Goal: Information Seeking & Learning: Learn about a topic

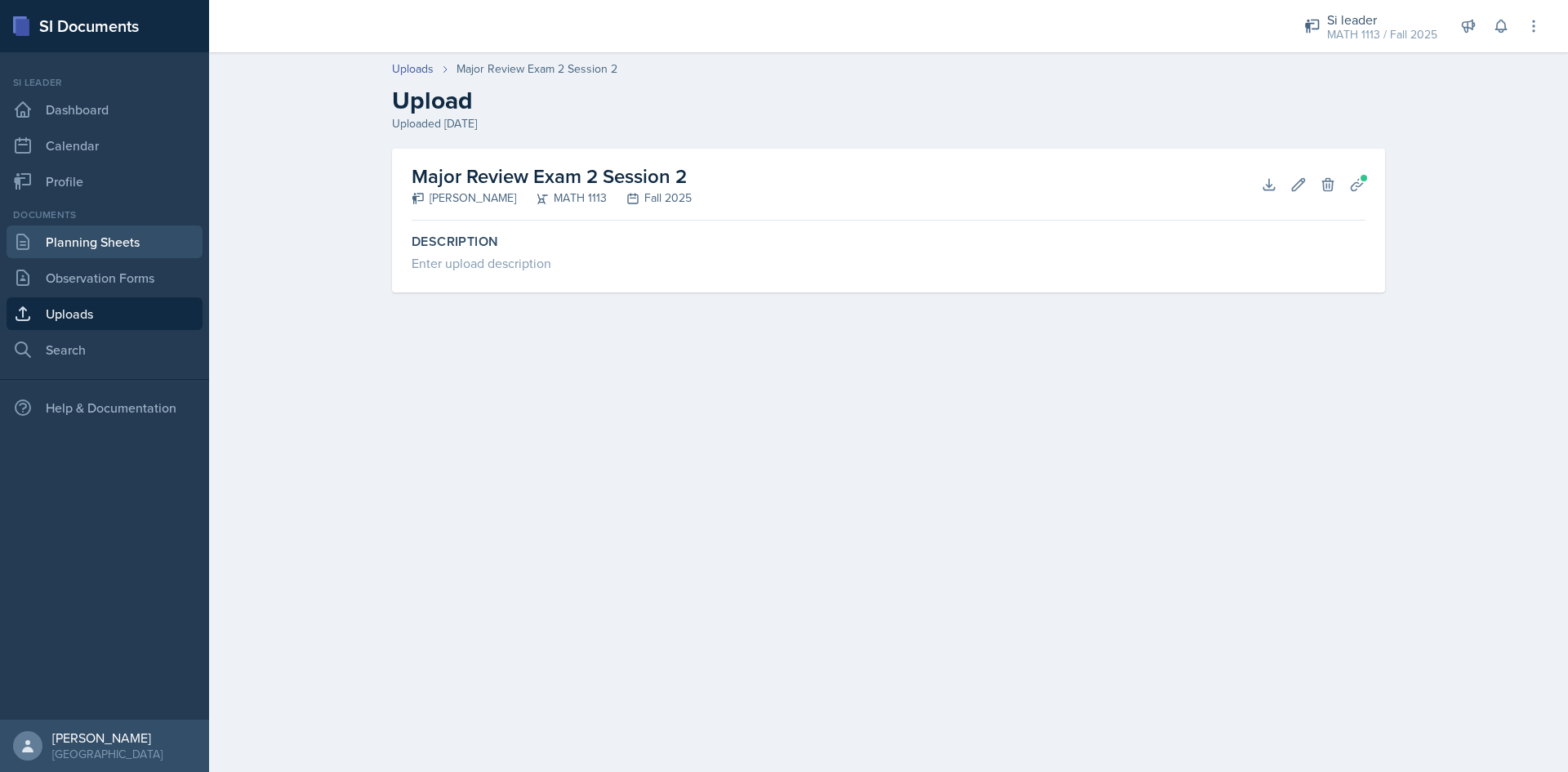
click at [110, 244] on link "Planning Sheets" at bounding box center [104, 241] width 196 height 32
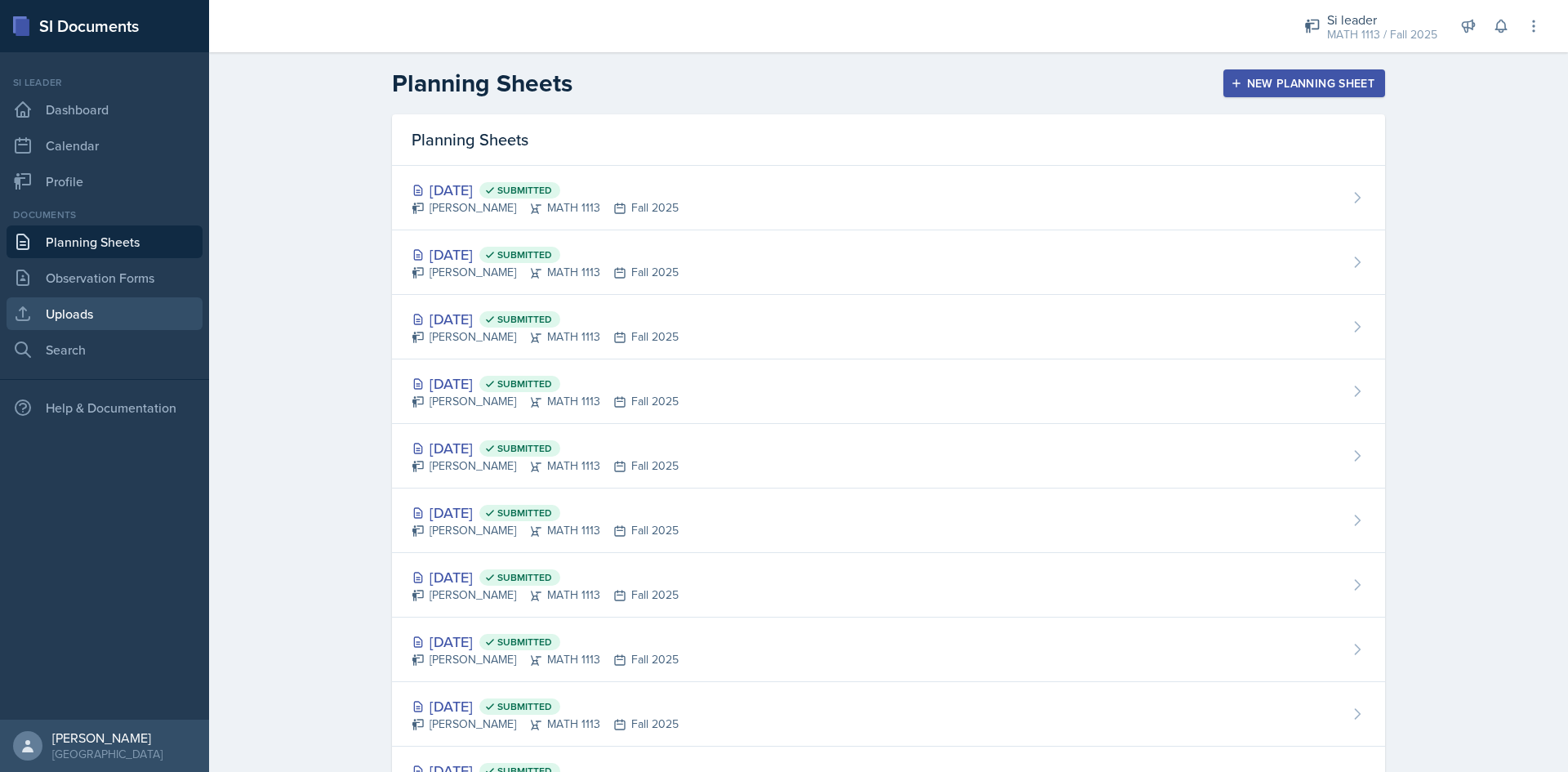
click at [81, 309] on link "Uploads" at bounding box center [104, 313] width 196 height 32
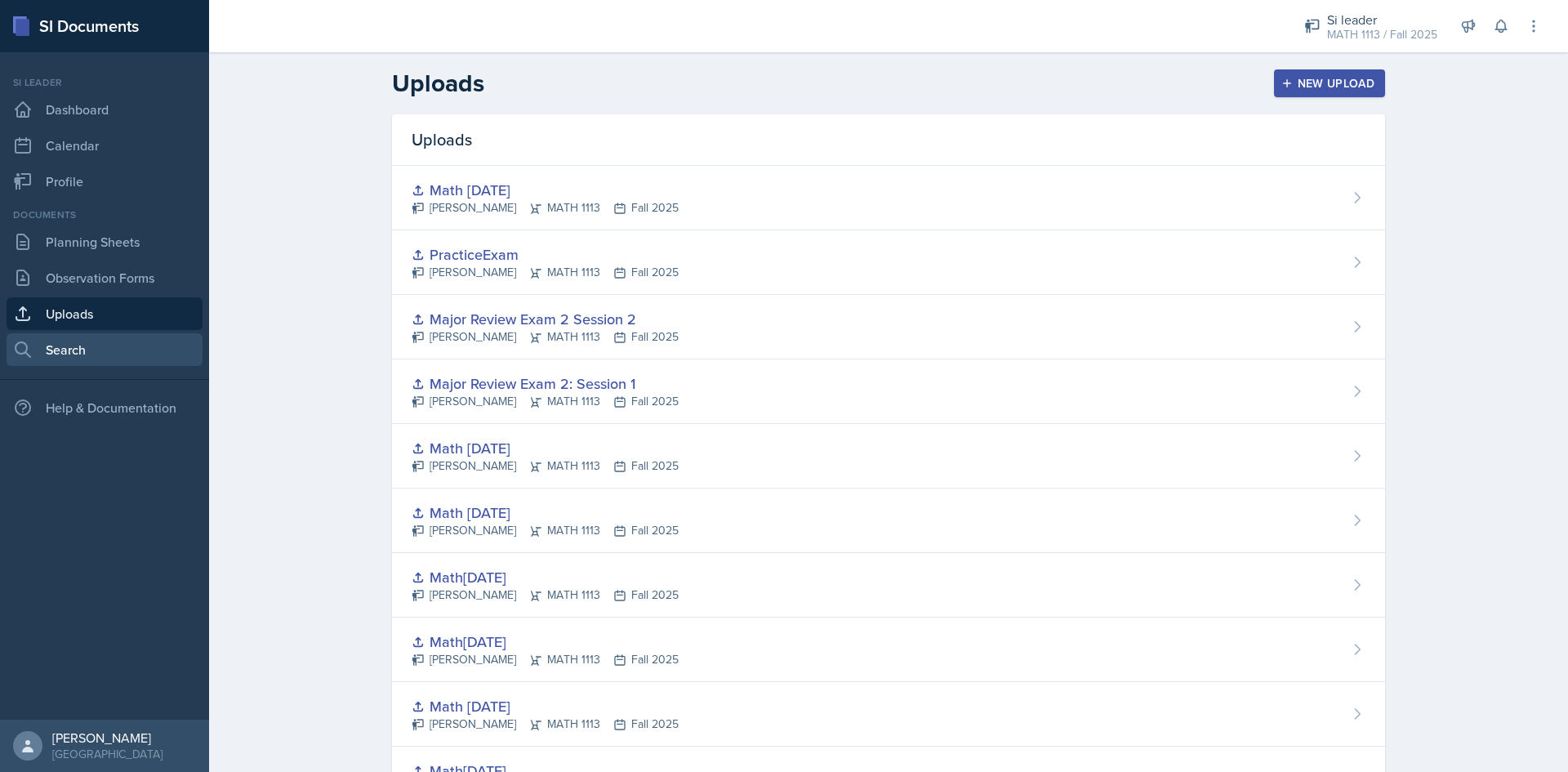
click at [64, 354] on link "Search" at bounding box center [104, 349] width 196 height 32
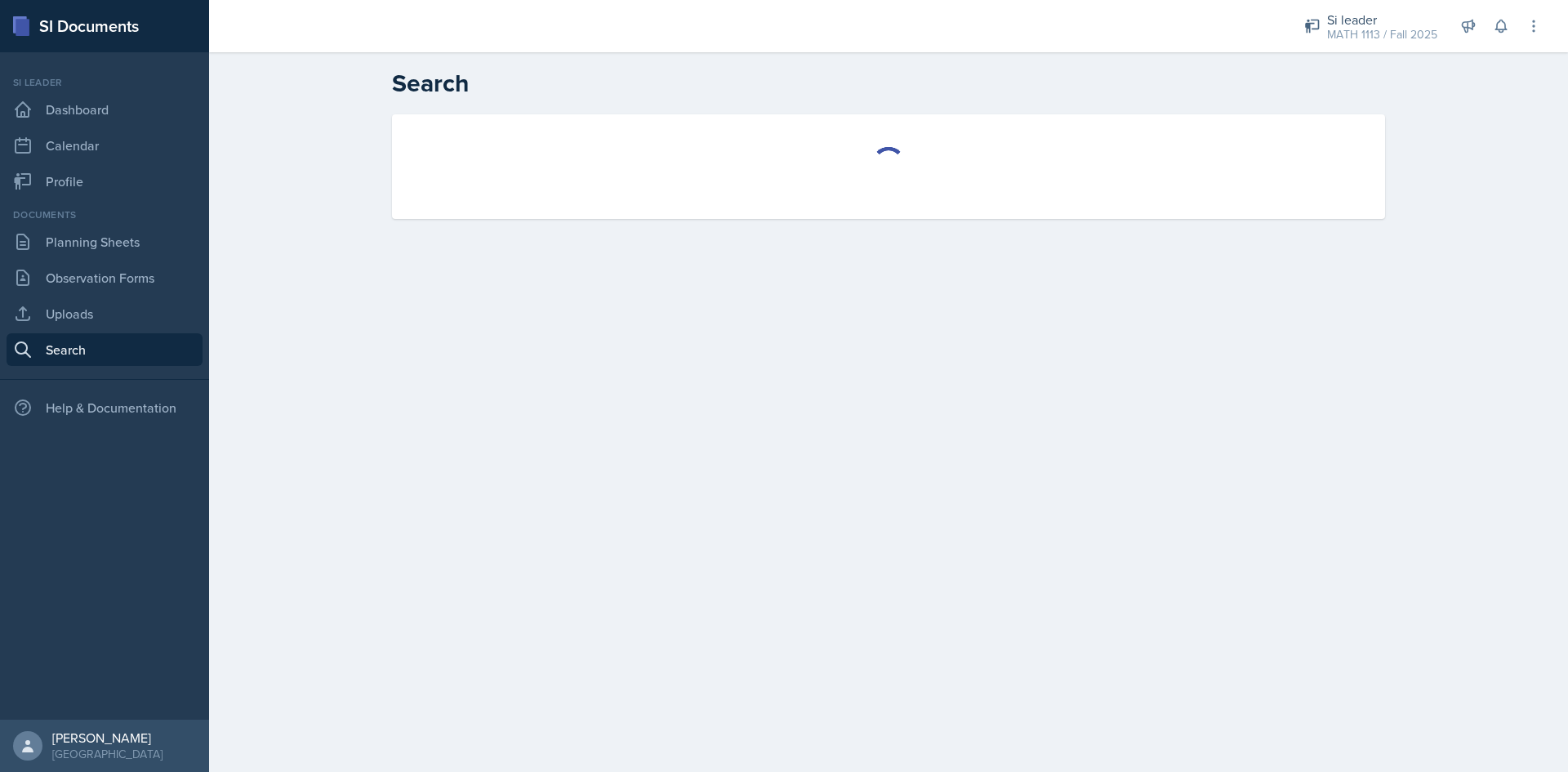
select select "all"
select select "1"
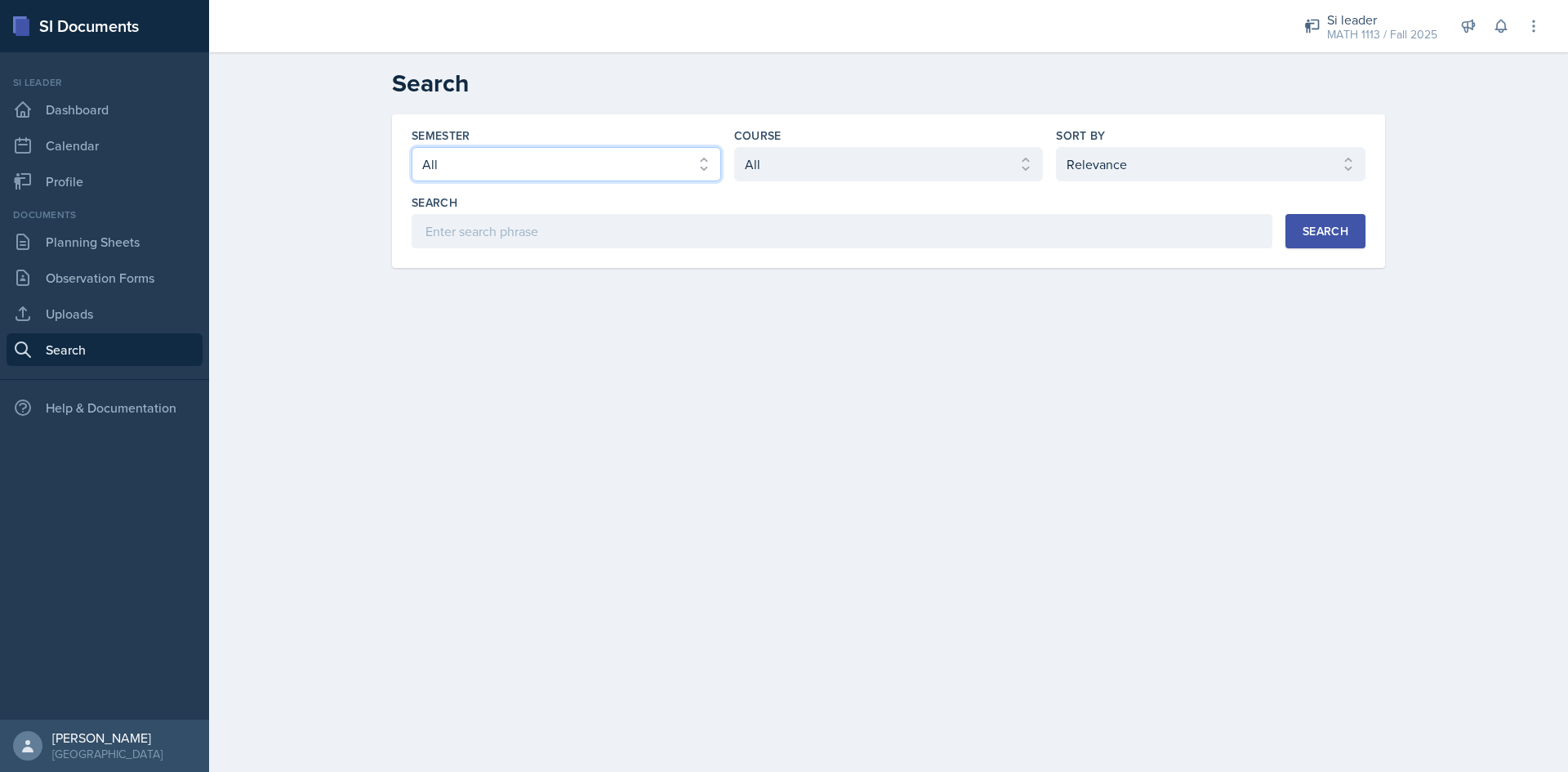
click at [625, 155] on select "Select semester All Fall 2025 Summer 2025 Spring 2025 Fall 2024 Summer 2024 Spr…" at bounding box center [566, 163] width 309 height 34
select select "2bed604d-1099-4043-b1bc-2365e8740244"
click at [412, 147] on select "Select semester All Fall 2025 Summer 2025 Spring 2025 Fall 2024 Summer 2024 Spr…" at bounding box center [566, 163] width 309 height 34
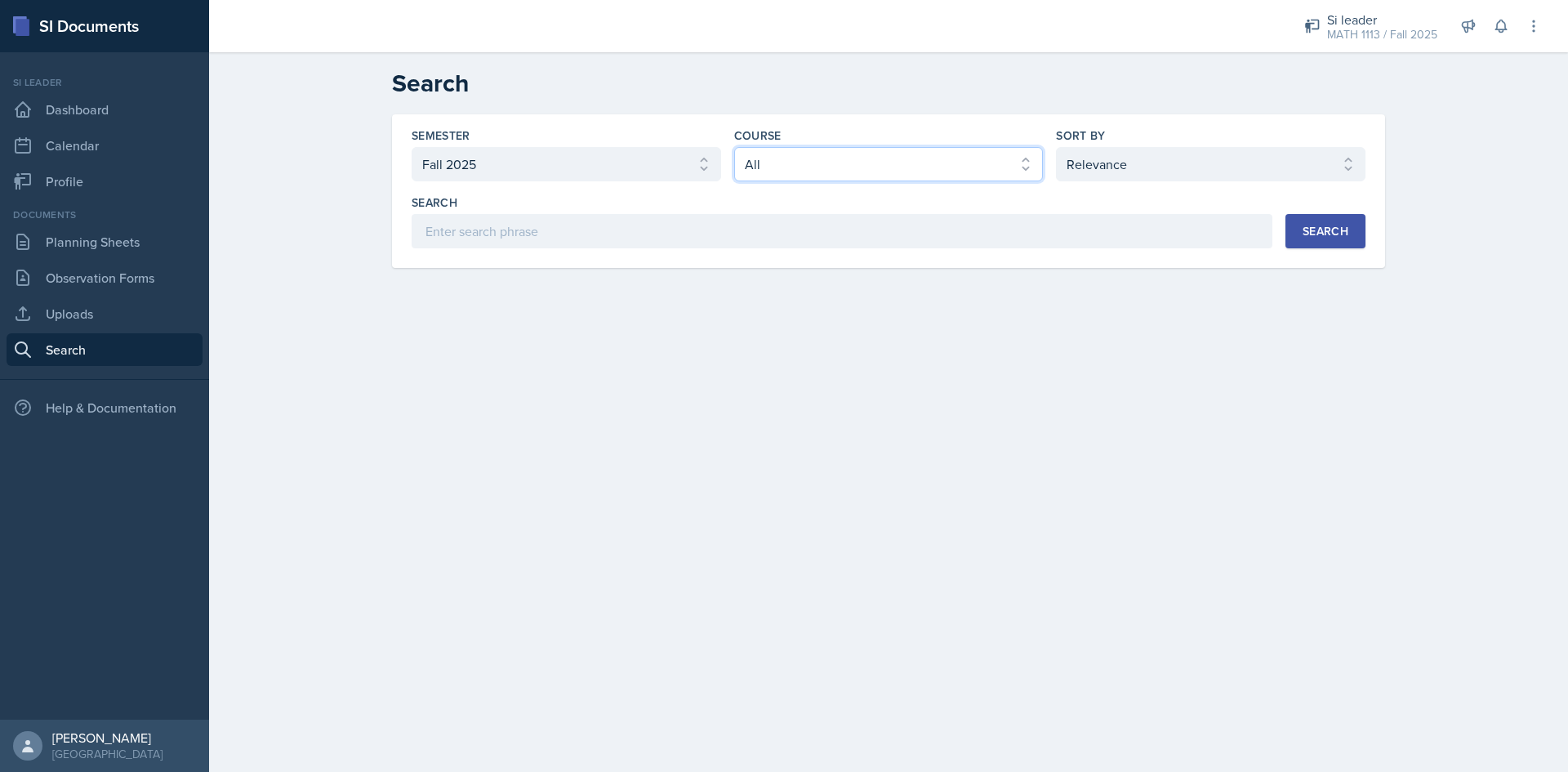
click at [783, 161] on select "Select course All ACCT 2101 ACCT 2102 ACCT 4050 ANTH 1102 ANTH 3301 ARCH 1000 A…" at bounding box center [888, 163] width 309 height 34
select select "3c4b3565-585b-46e2-bb66-4719410f632f"
click at [734, 147] on select "Select course All ACCT 2101 ACCT 2102 ACCT 4050 ANTH 1102 ANTH 3301 ARCH 1000 A…" at bounding box center [888, 163] width 309 height 34
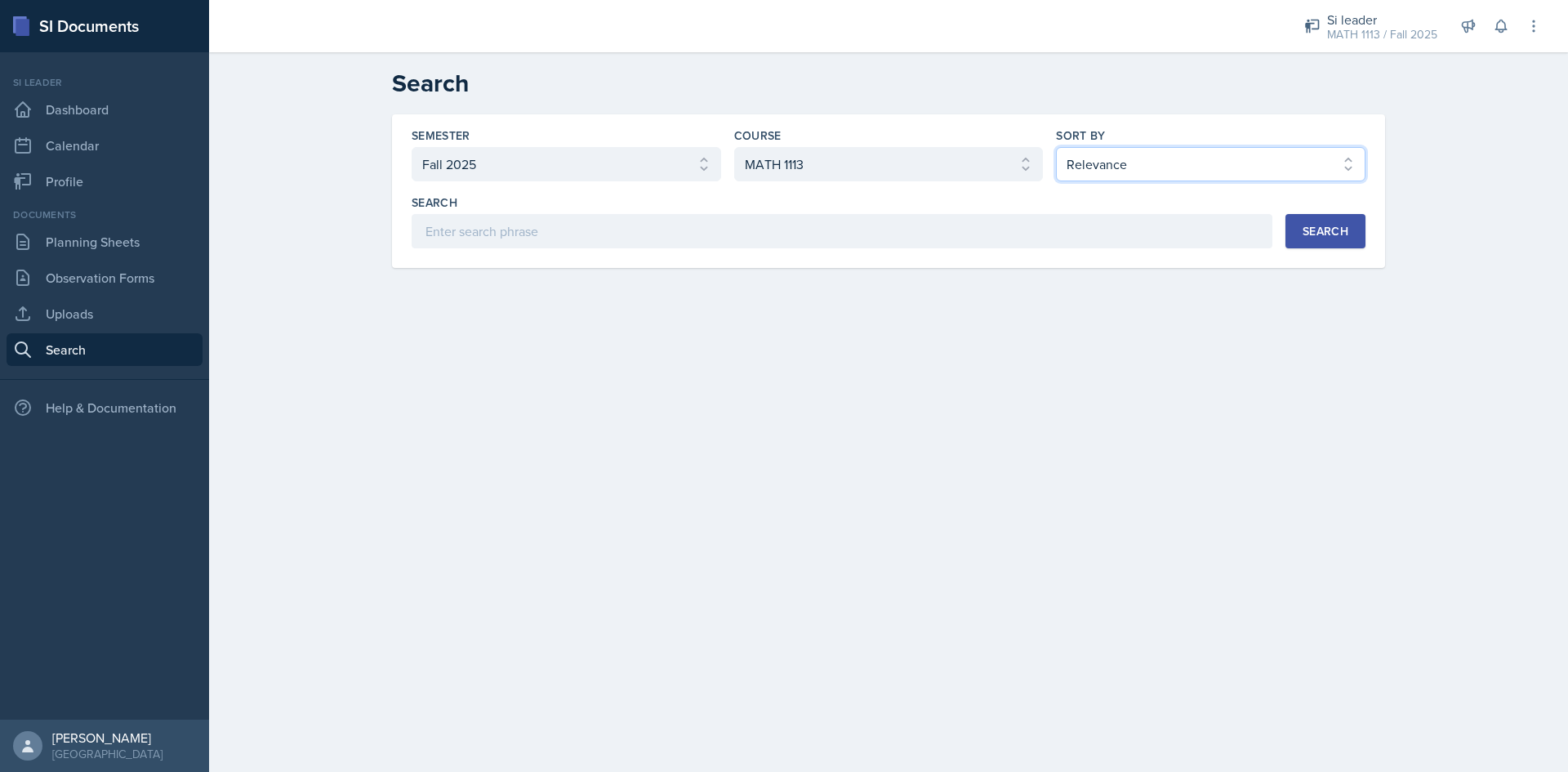
click at [1120, 158] on select "Select sort by Relevance Document Date (Asc) Document Date (Desc)" at bounding box center [1210, 163] width 309 height 34
click at [1056, 147] on select "Select sort by Relevance Document Date (Asc) Document Date (Desc)" at bounding box center [1210, 163] width 309 height 34
click at [1294, 236] on button "Search" at bounding box center [1325, 231] width 80 height 34
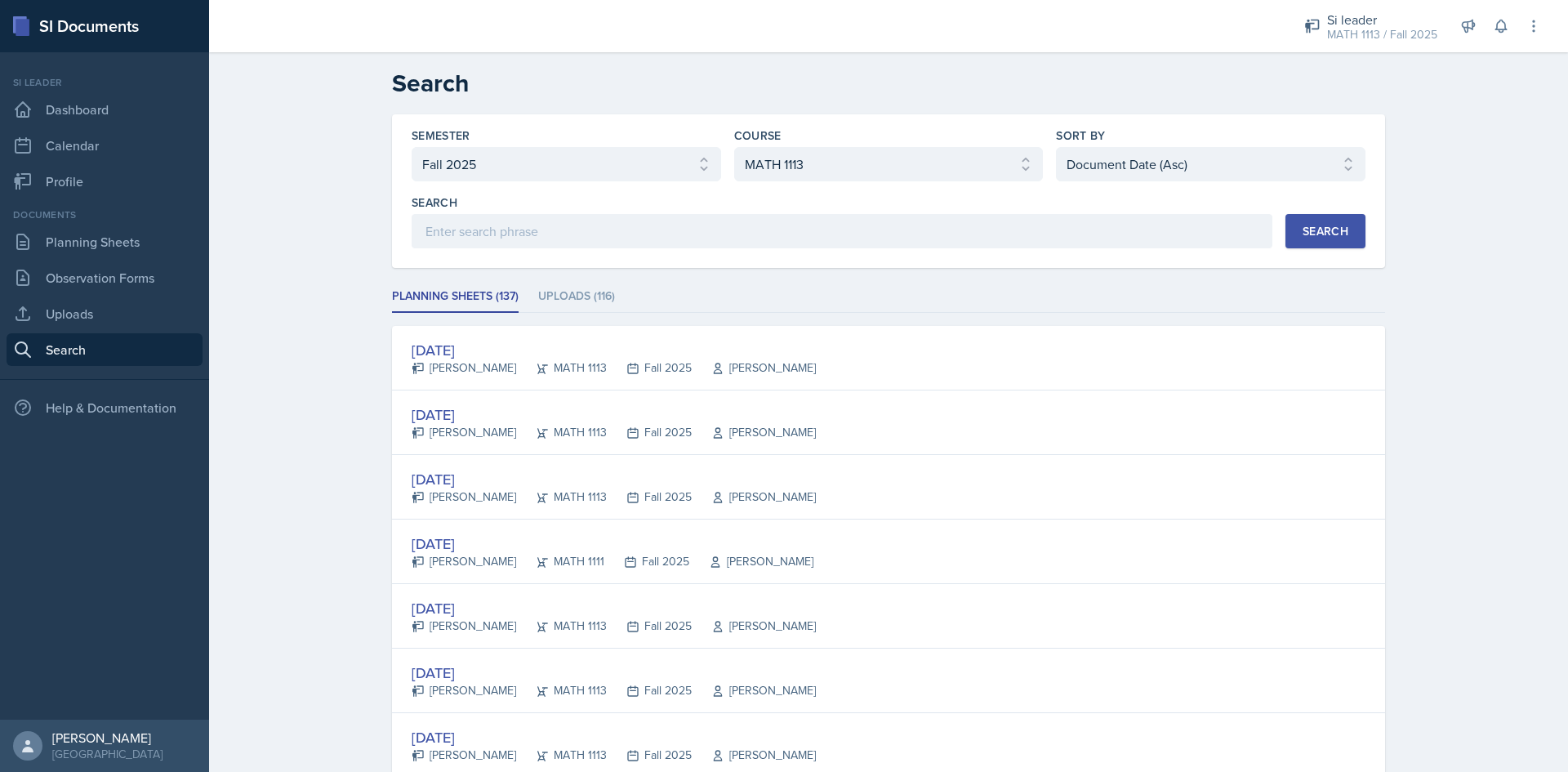
click at [1166, 146] on div "Sort By Select sort by Relevance Document Date (Asc) Document Date (Desc)" at bounding box center [1210, 154] width 309 height 54
click at [1189, 166] on select "Select sort by Relevance Document Date (Asc) Document Date (Desc)" at bounding box center [1210, 163] width 309 height 34
select select "3"
click at [1056, 147] on select "Select sort by Relevance Document Date (Asc) Document Date (Desc)" at bounding box center [1210, 163] width 309 height 34
click at [1322, 230] on div "Search" at bounding box center [1325, 231] width 46 height 13
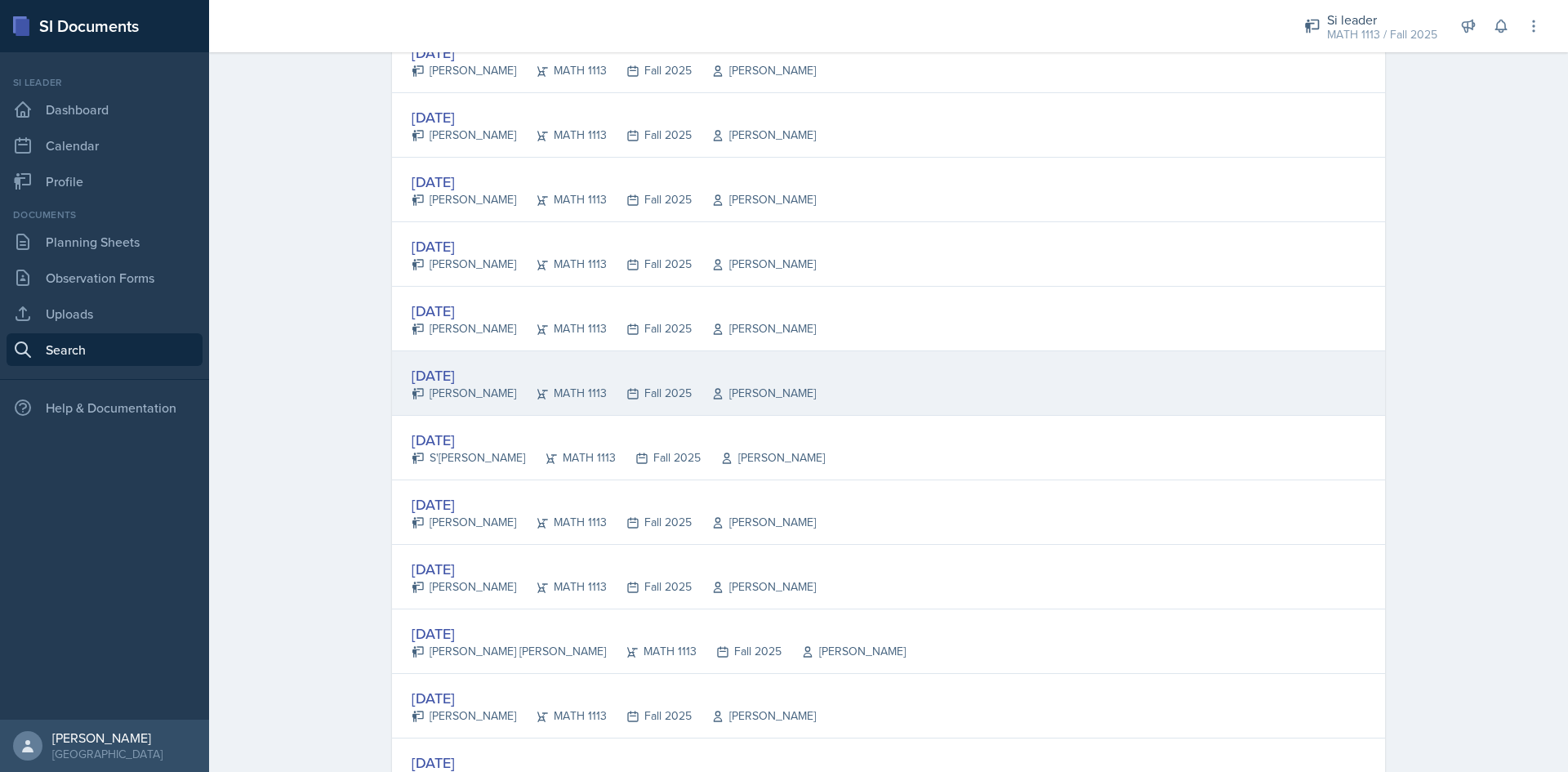
scroll to position [327, 0]
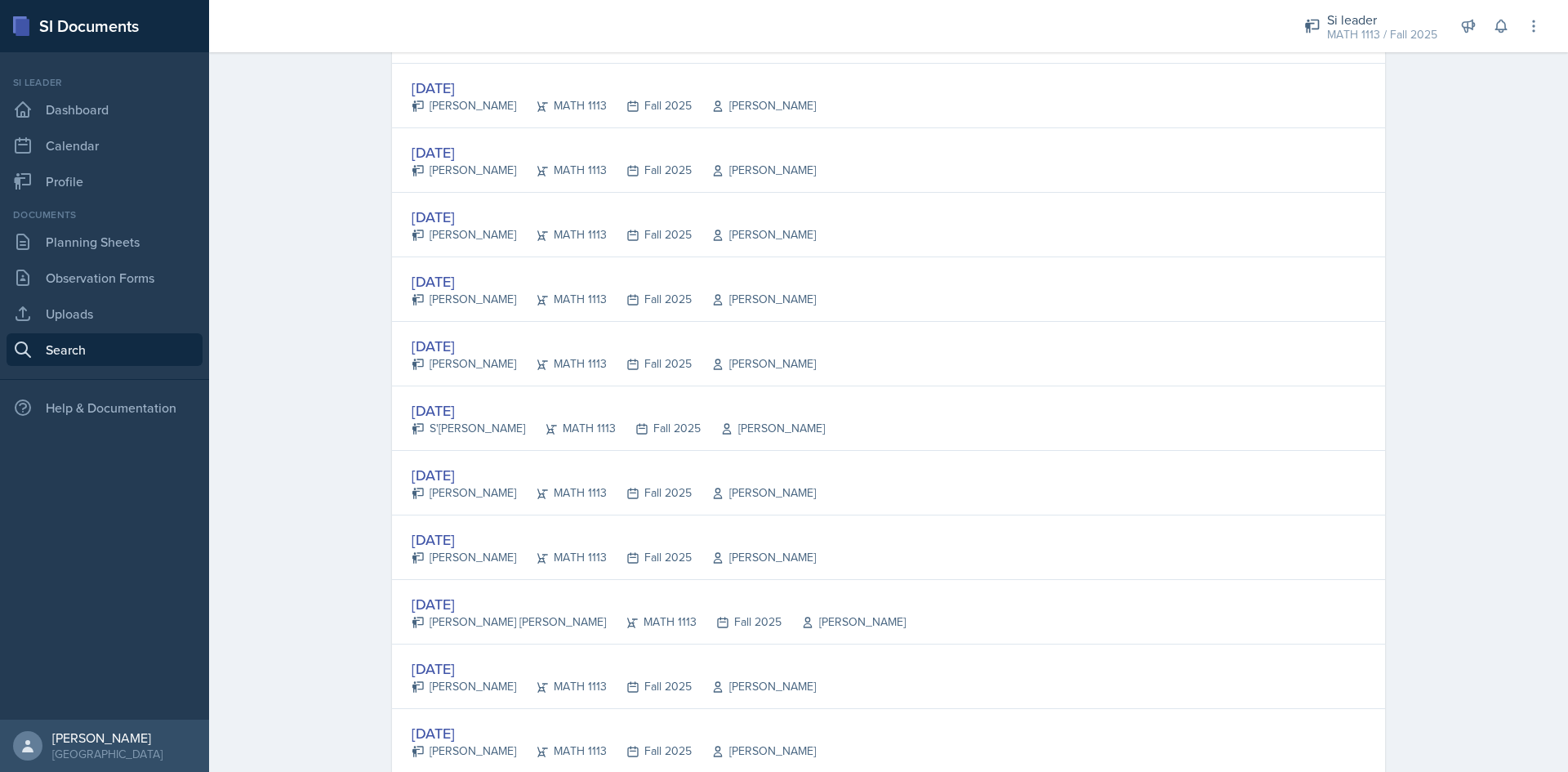
drag, startPoint x: 460, startPoint y: 278, endPoint x: 364, endPoint y: 328, distance: 108.2
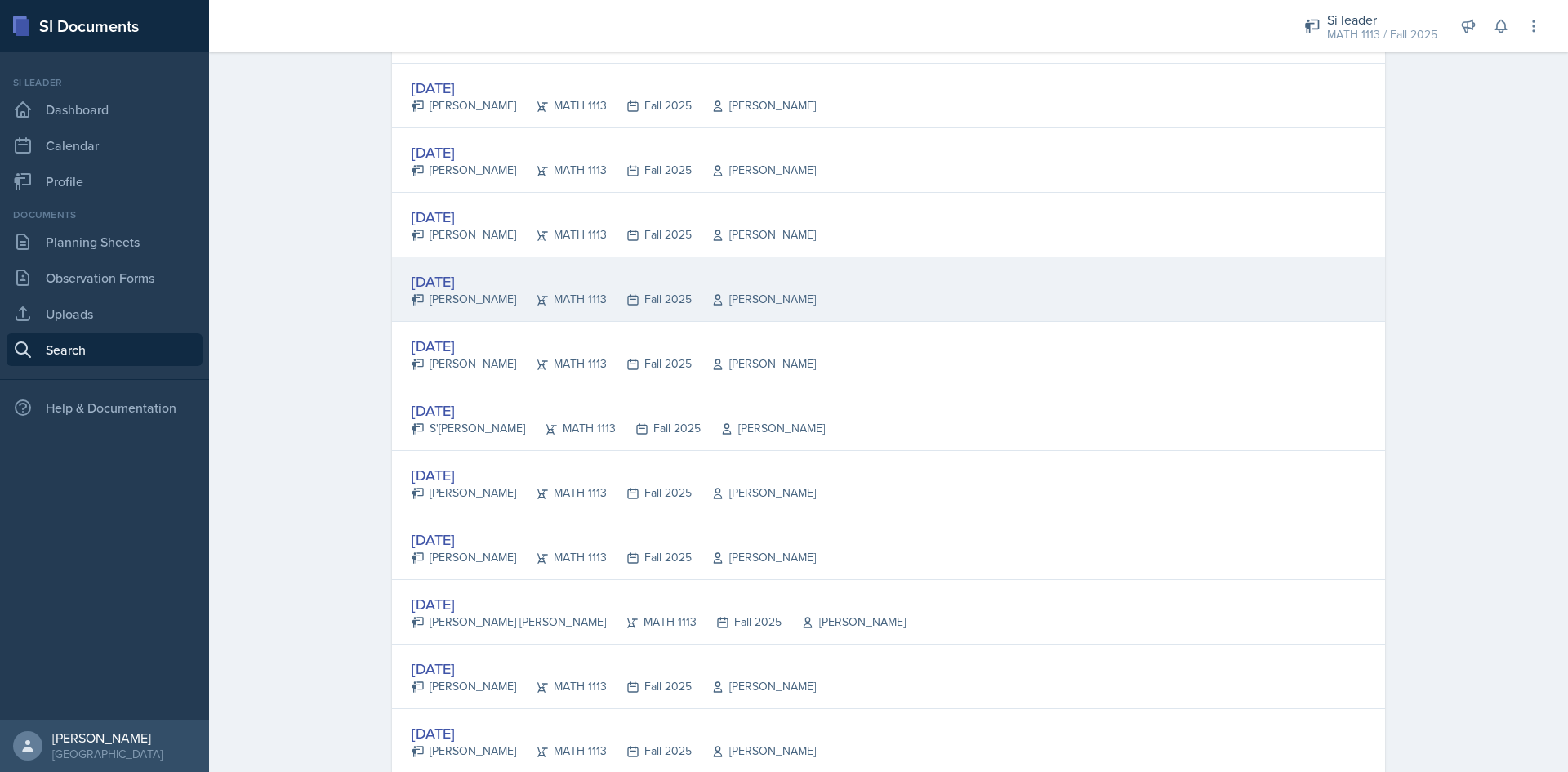
click at [479, 287] on div "[DATE]" at bounding box center [614, 282] width 404 height 22
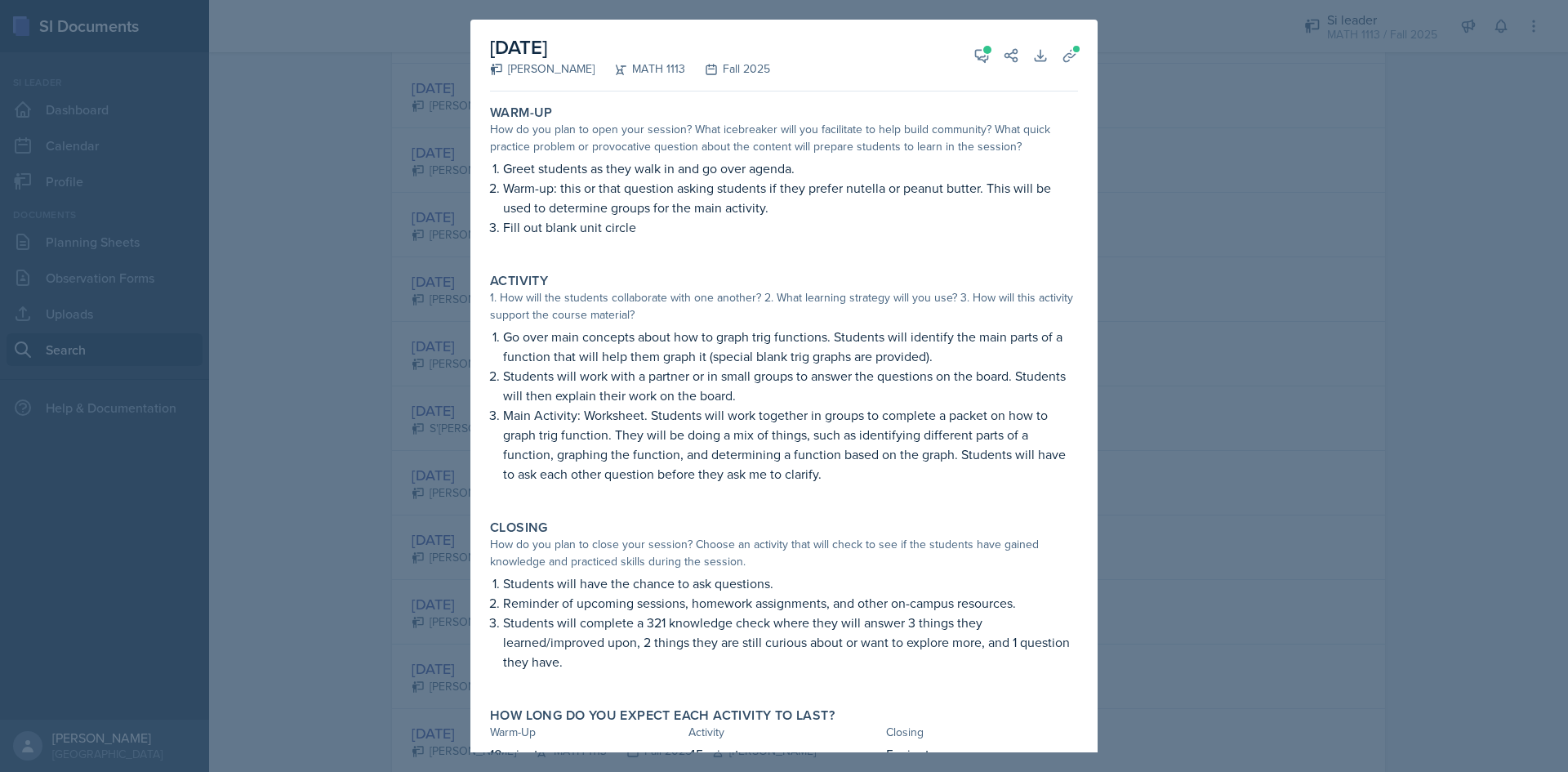
click at [1265, 287] on div at bounding box center [784, 386] width 1568 height 772
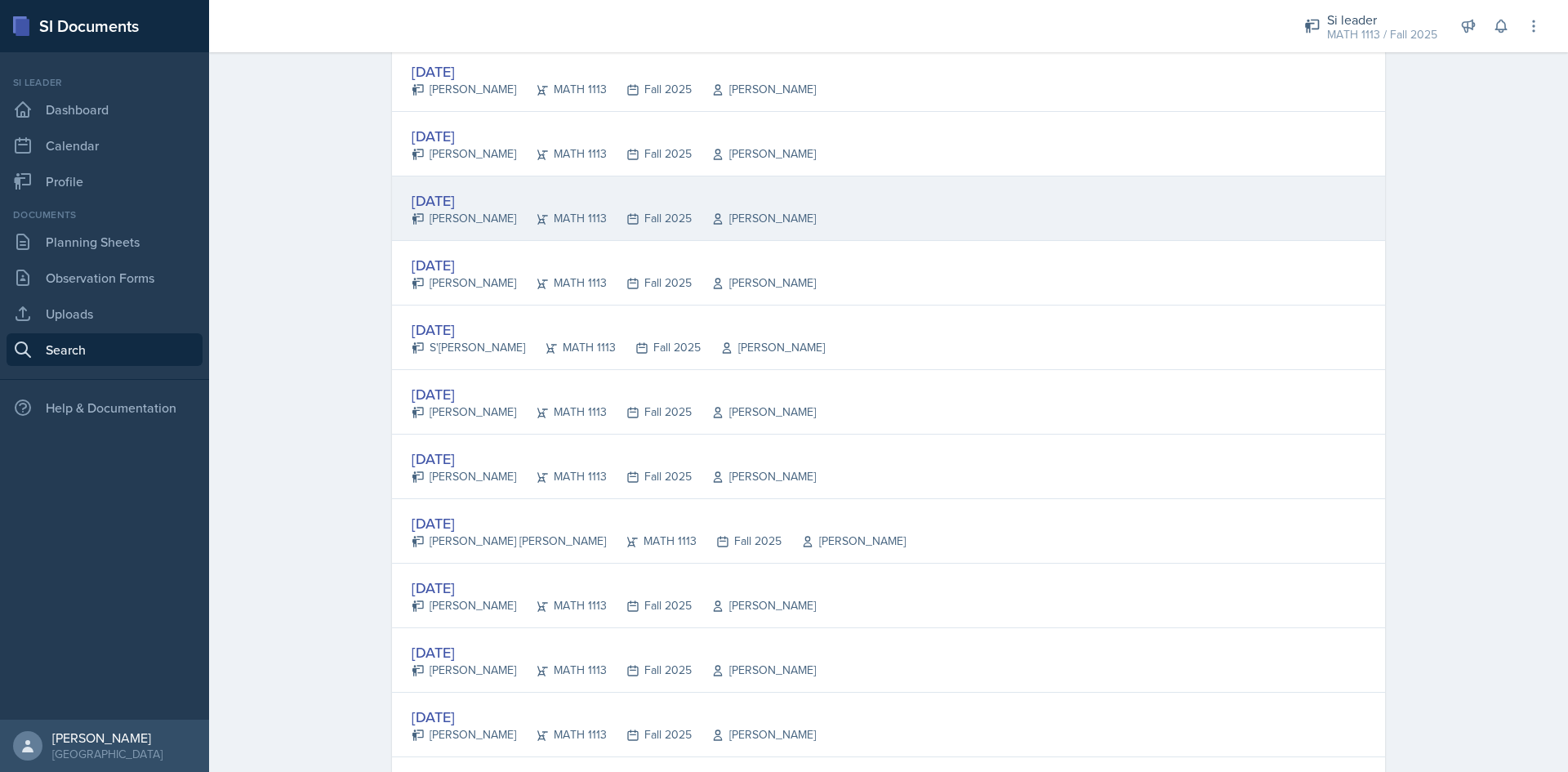
scroll to position [408, 0]
click at [449, 192] on div "[DATE]" at bounding box center [614, 199] width 404 height 22
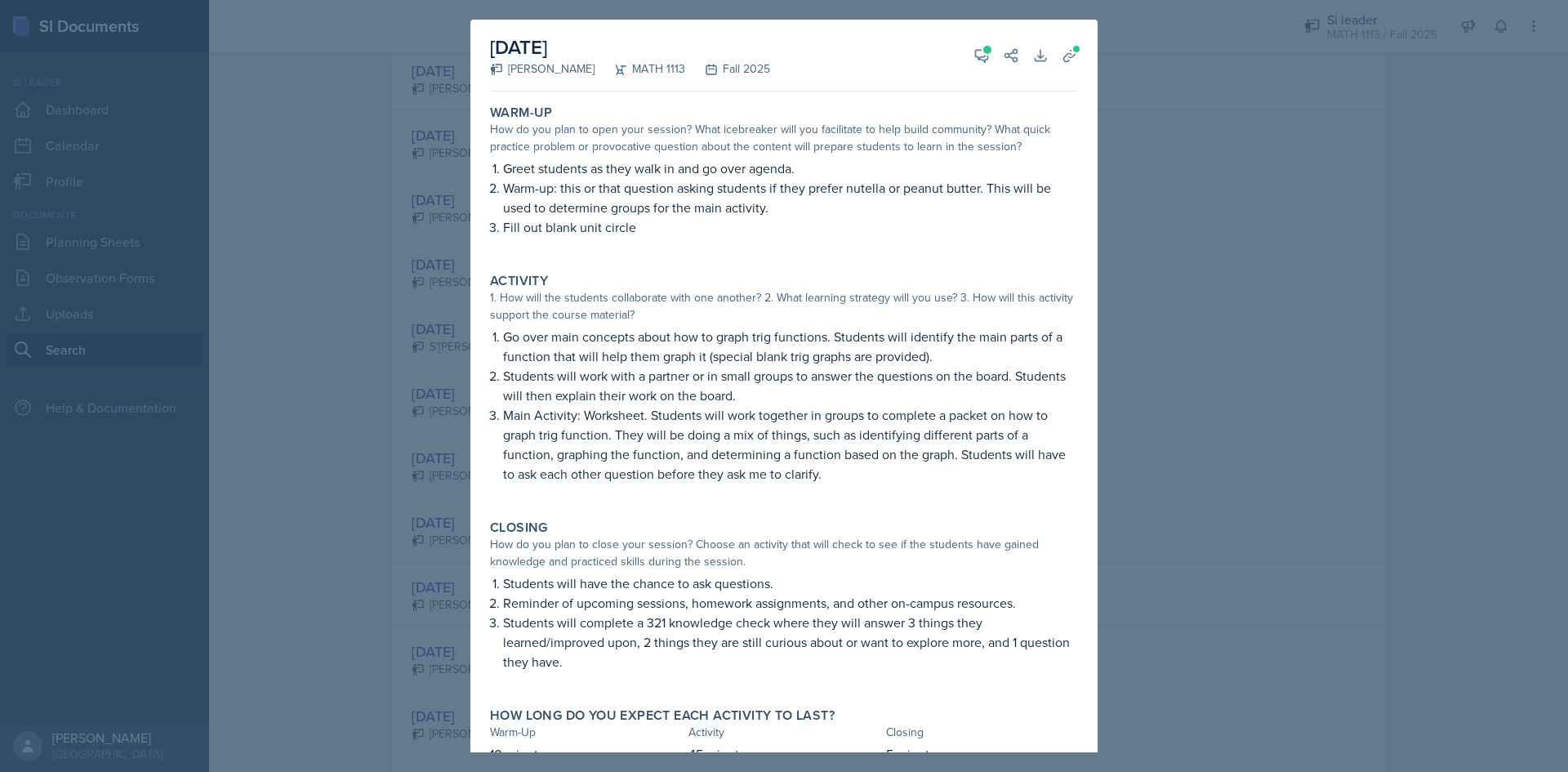
click at [1242, 323] on div at bounding box center [784, 386] width 1568 height 772
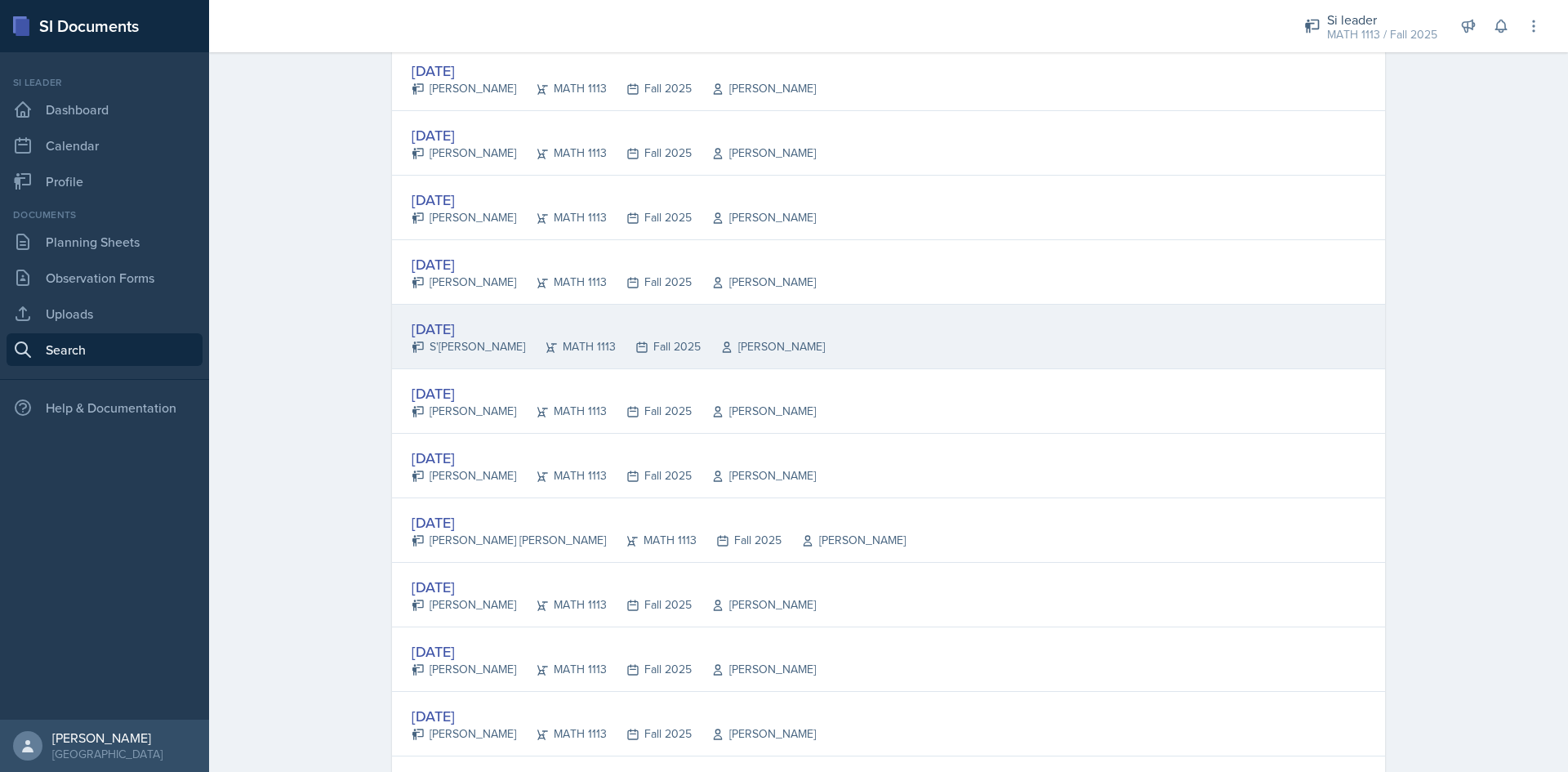
click at [573, 319] on div "[DATE]" at bounding box center [618, 329] width 413 height 22
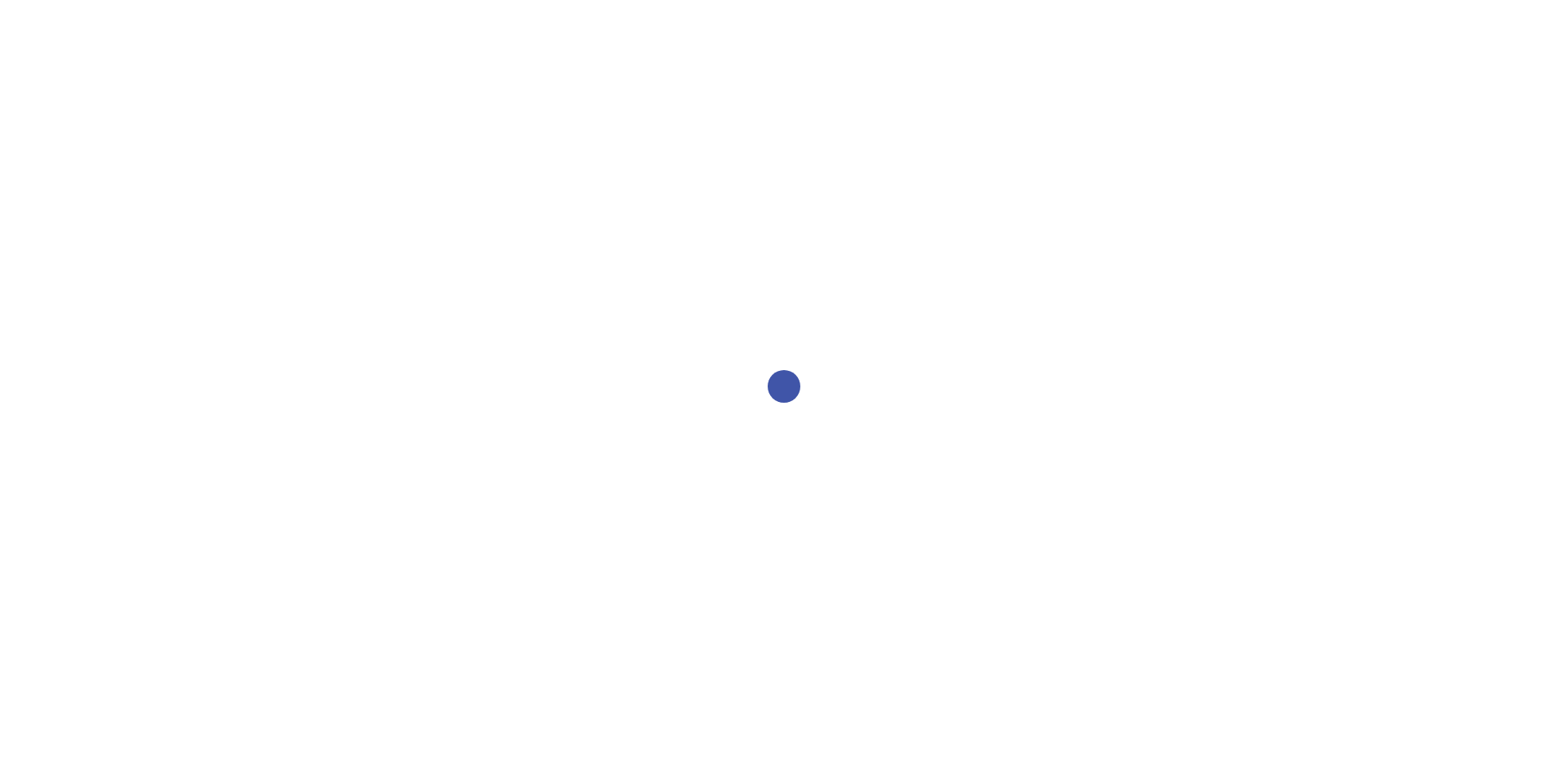
select select "2bed604d-1099-4043-b1bc-2365e8740244"
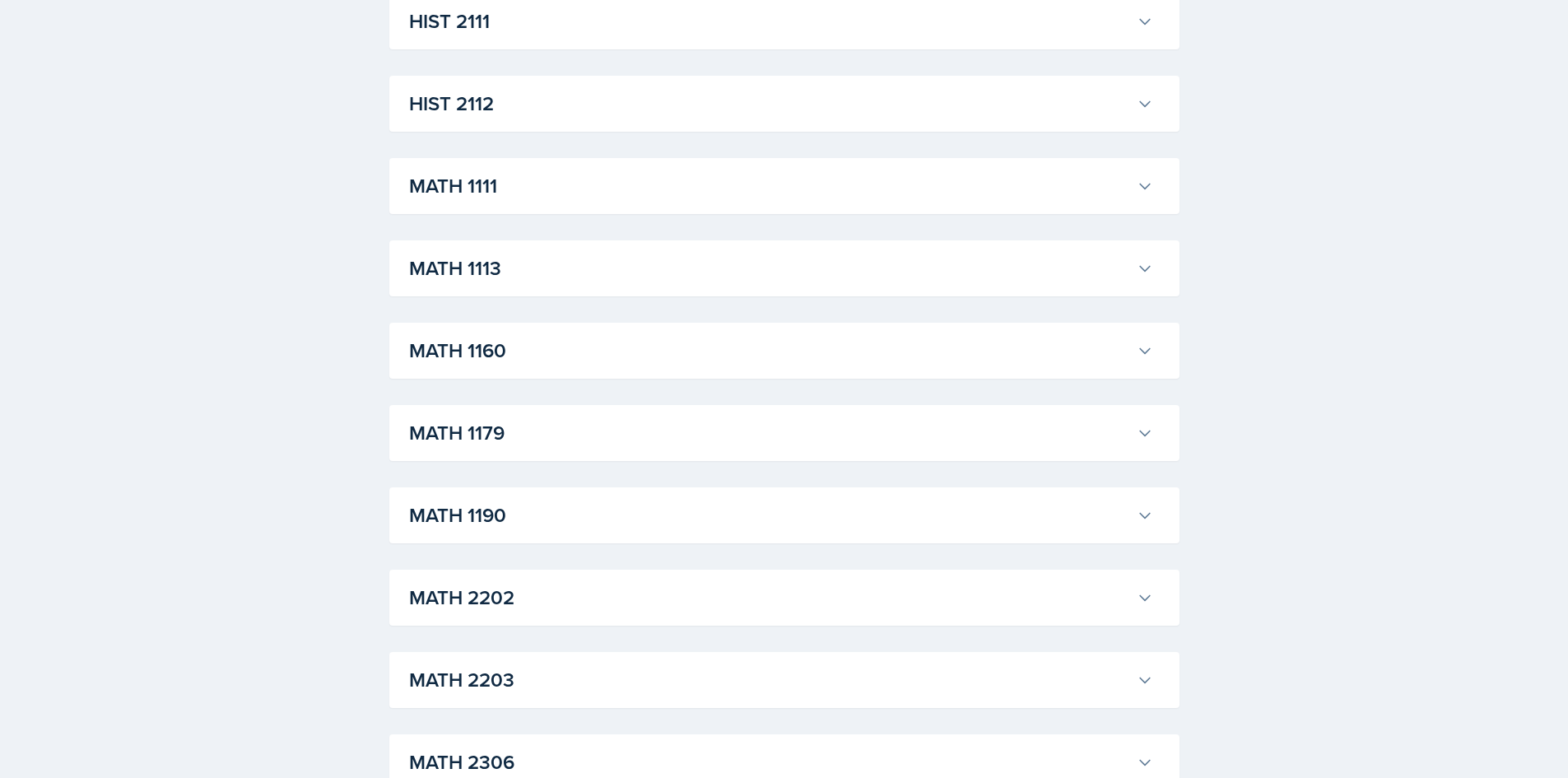
scroll to position [1400, 0]
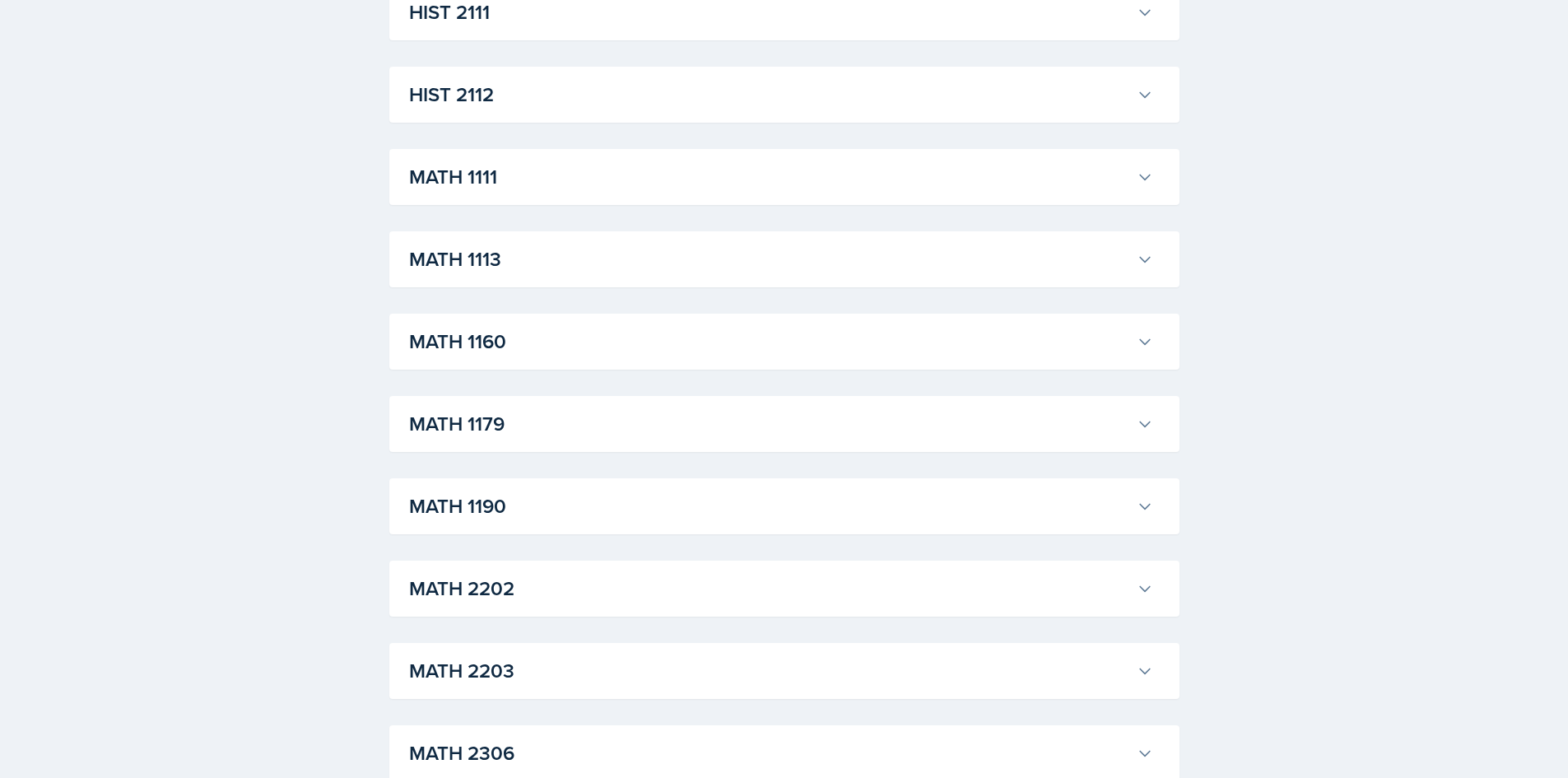
click at [535, 264] on h3 "MATH 1113" at bounding box center [770, 260] width 721 height 30
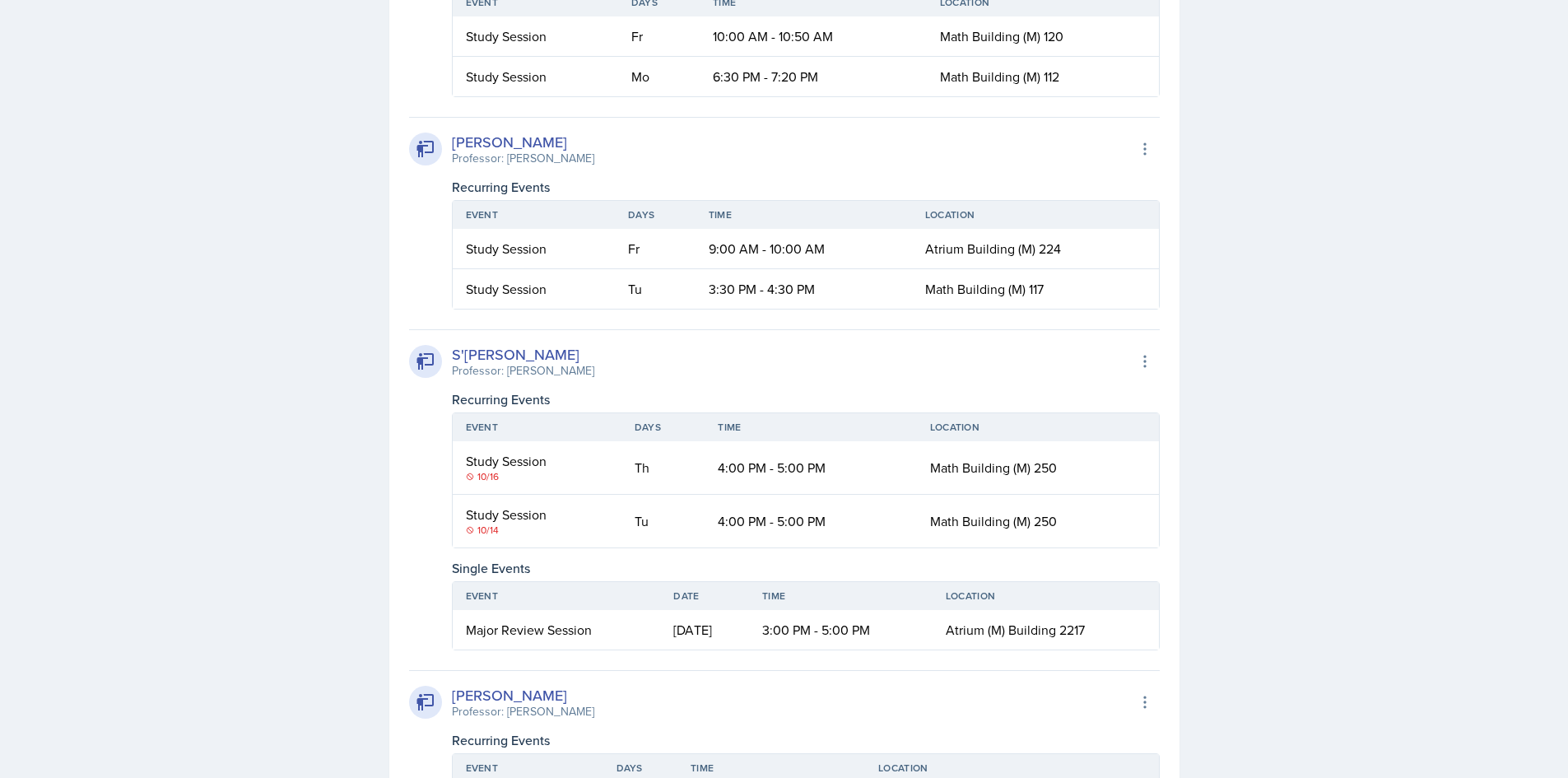
scroll to position [2882, 0]
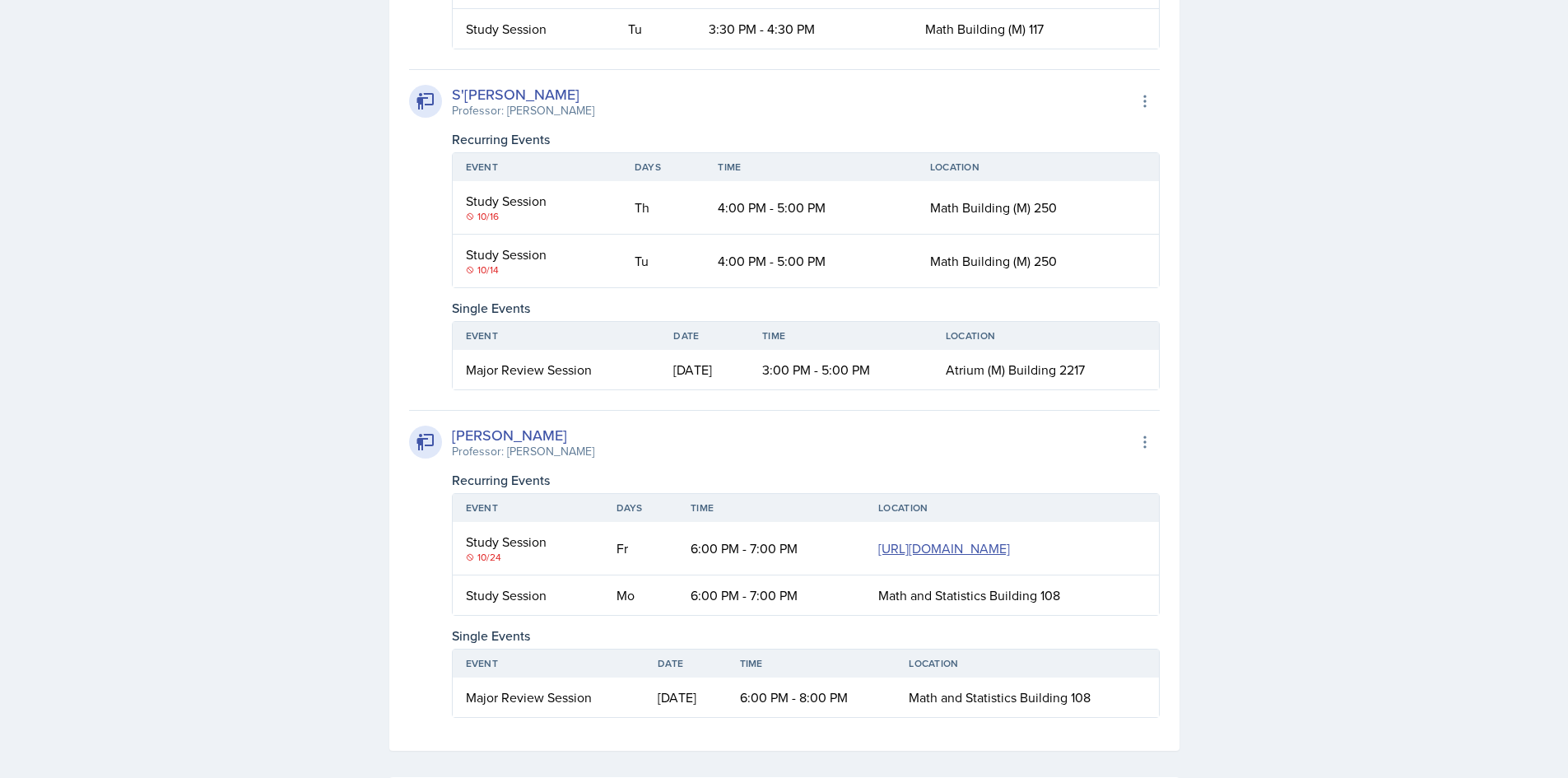
scroll to position [2964, 0]
